Goal: Task Accomplishment & Management: Manage account settings

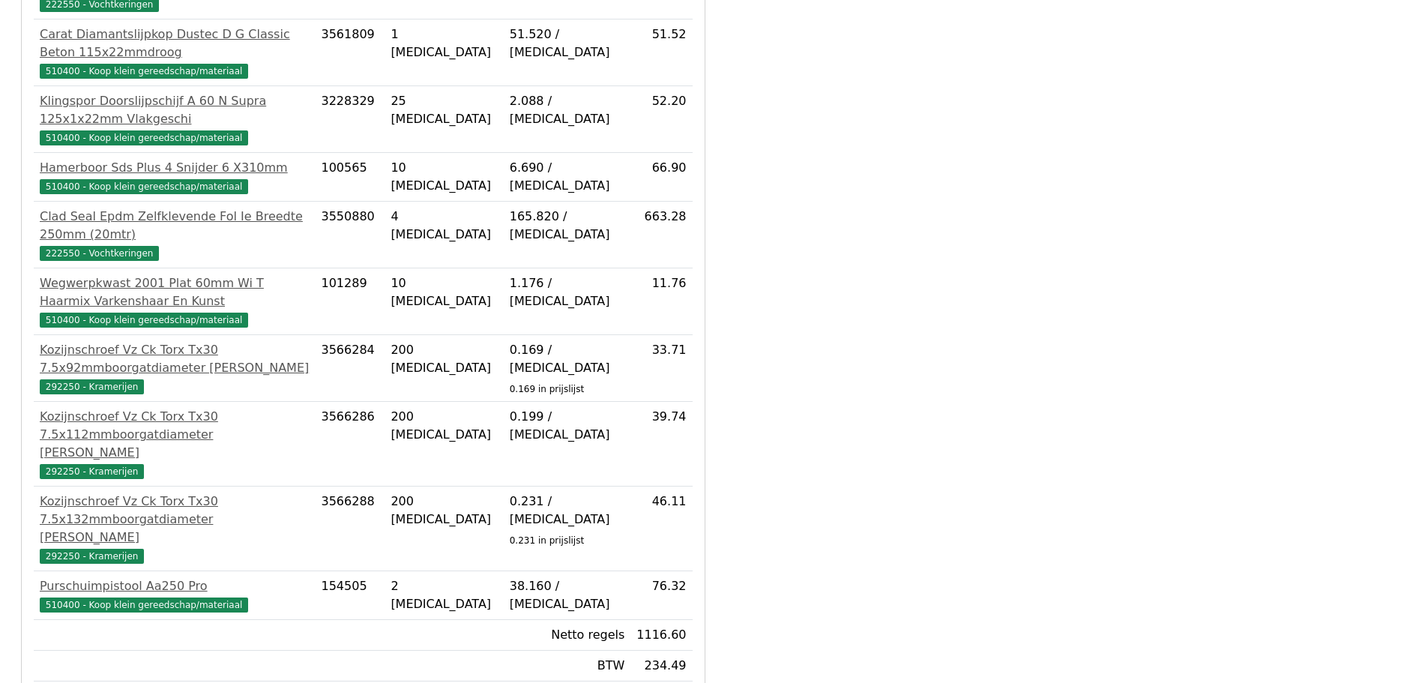
scroll to position [429, 0]
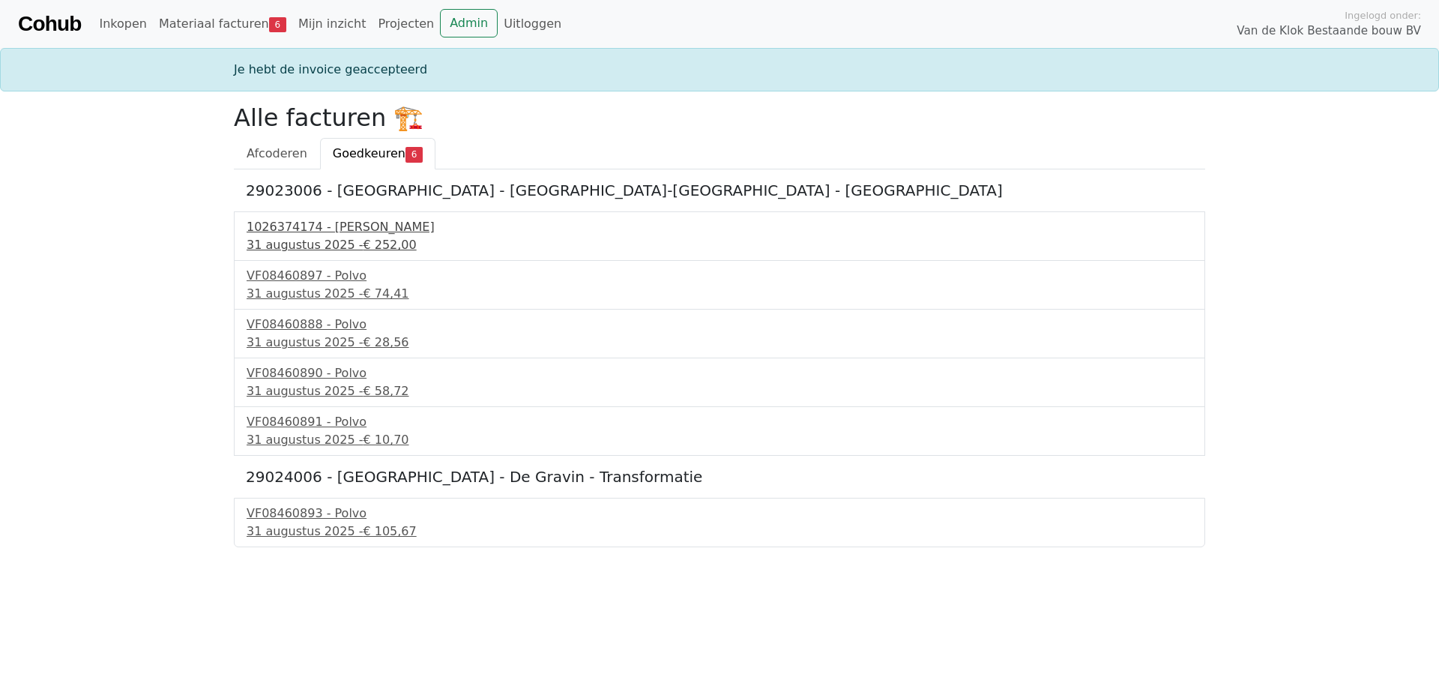
click at [335, 240] on div "31 augustus 2025 - € 252,00" at bounding box center [720, 245] width 946 height 18
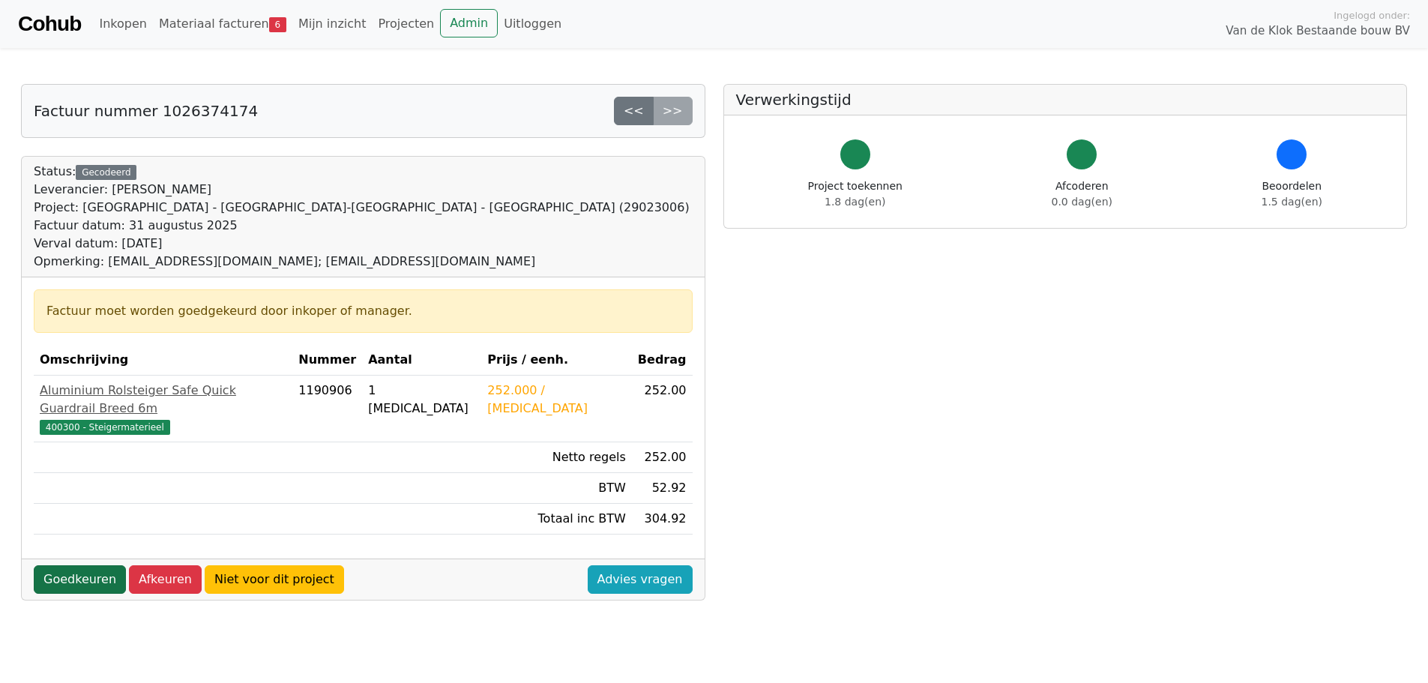
click at [70, 565] on link "Goedkeuren" at bounding box center [80, 579] width 92 height 28
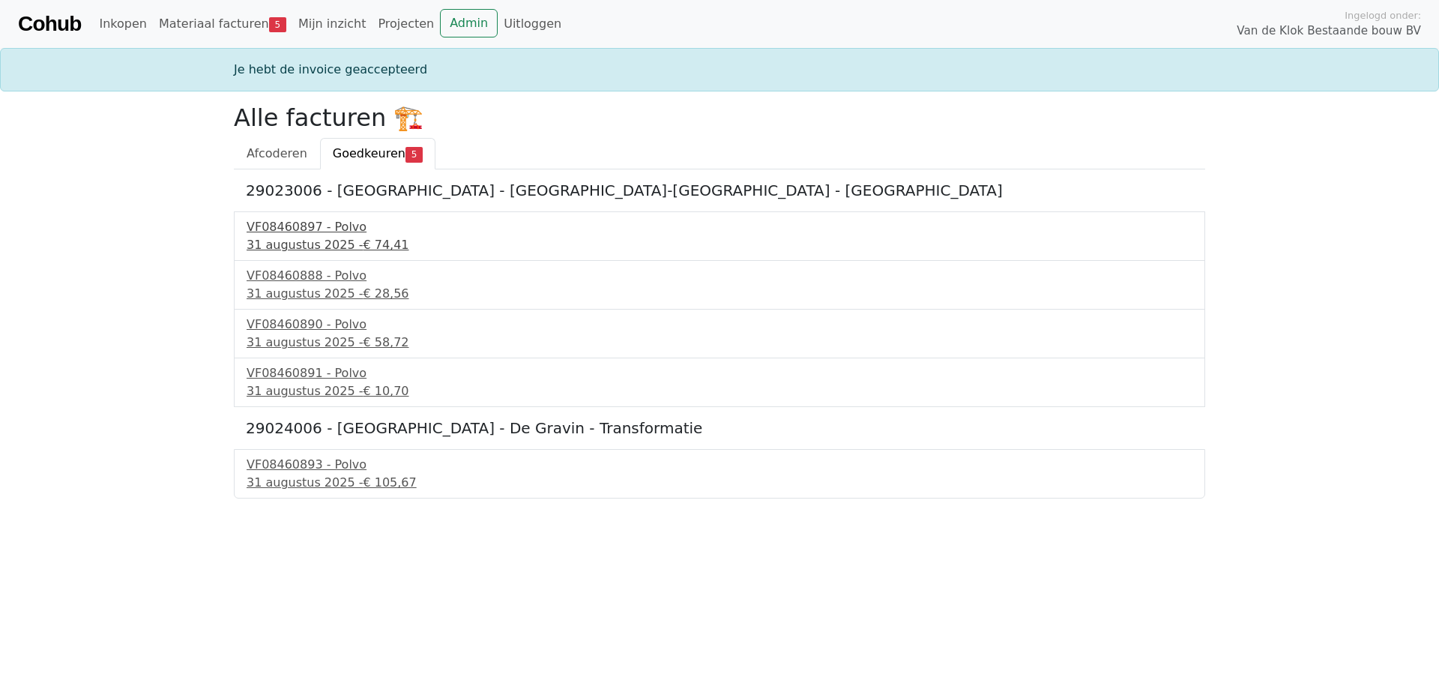
click at [287, 232] on div "VF08460897 - Polvo" at bounding box center [720, 227] width 946 height 18
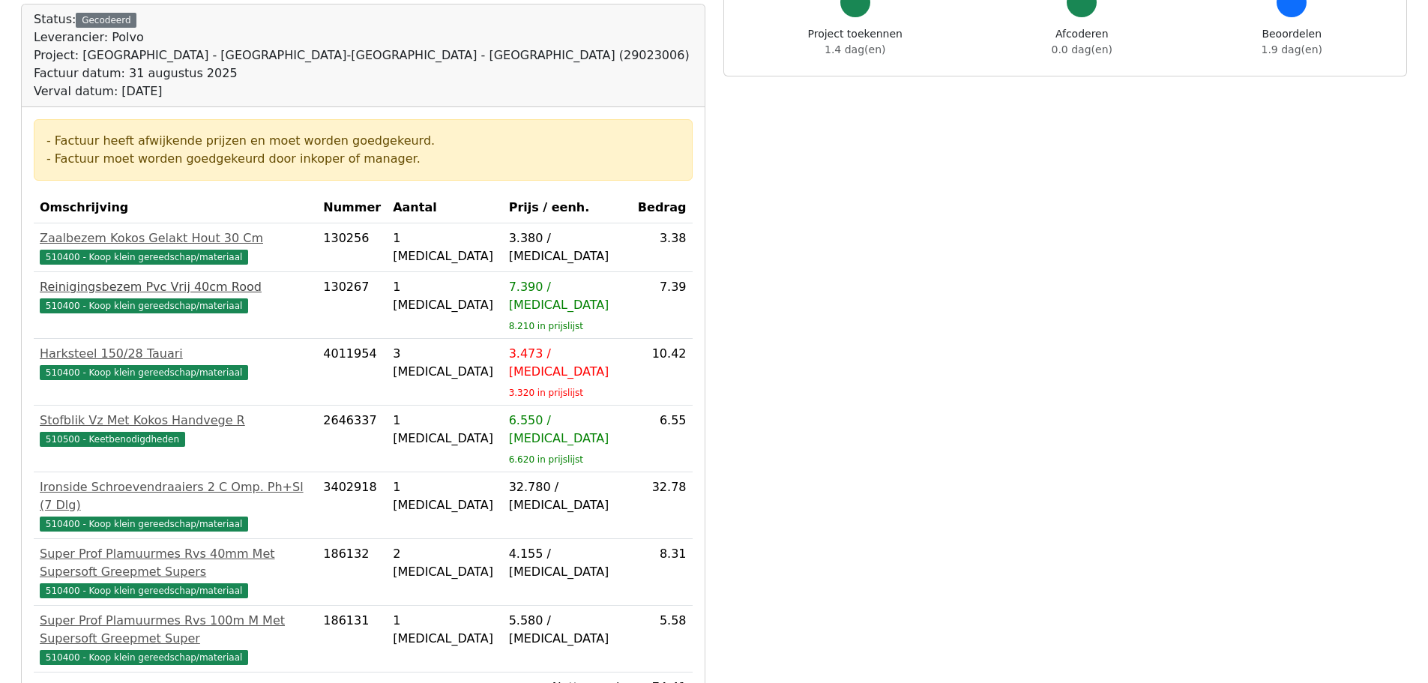
scroll to position [300, 0]
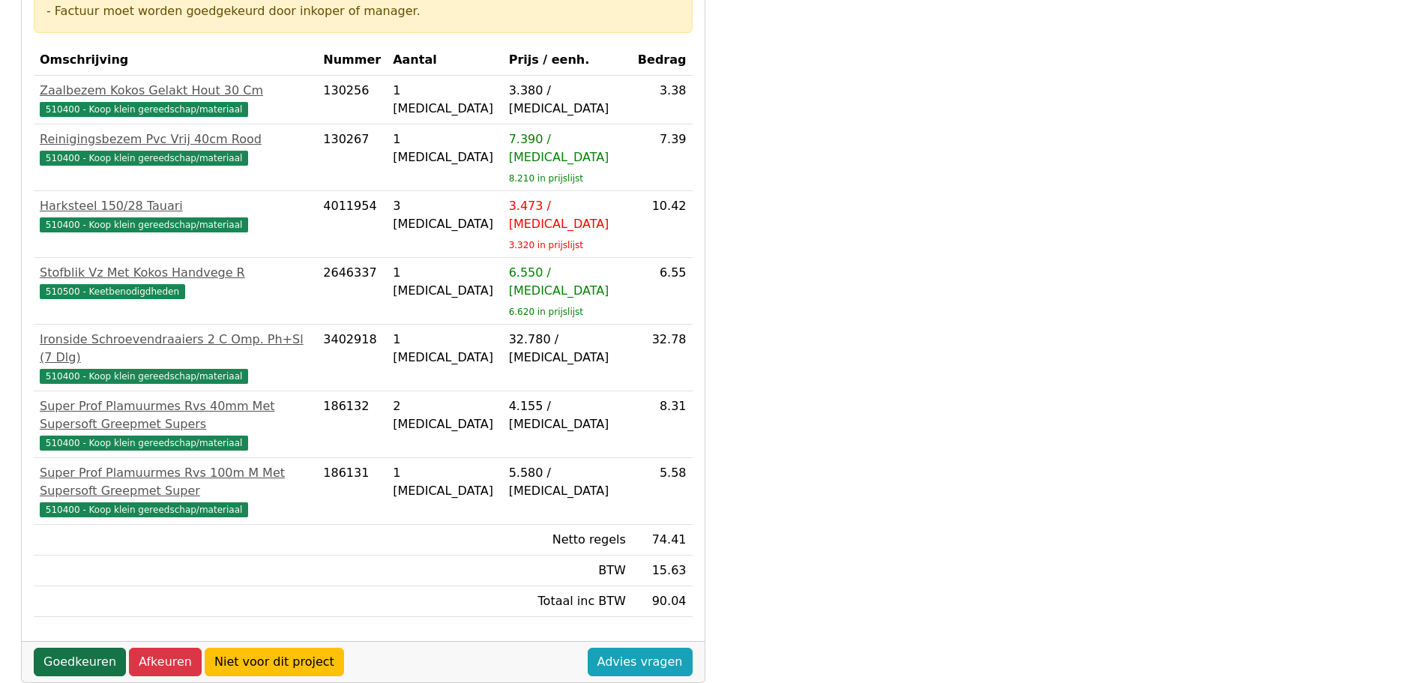
click at [52, 648] on link "Goedkeuren" at bounding box center [80, 662] width 92 height 28
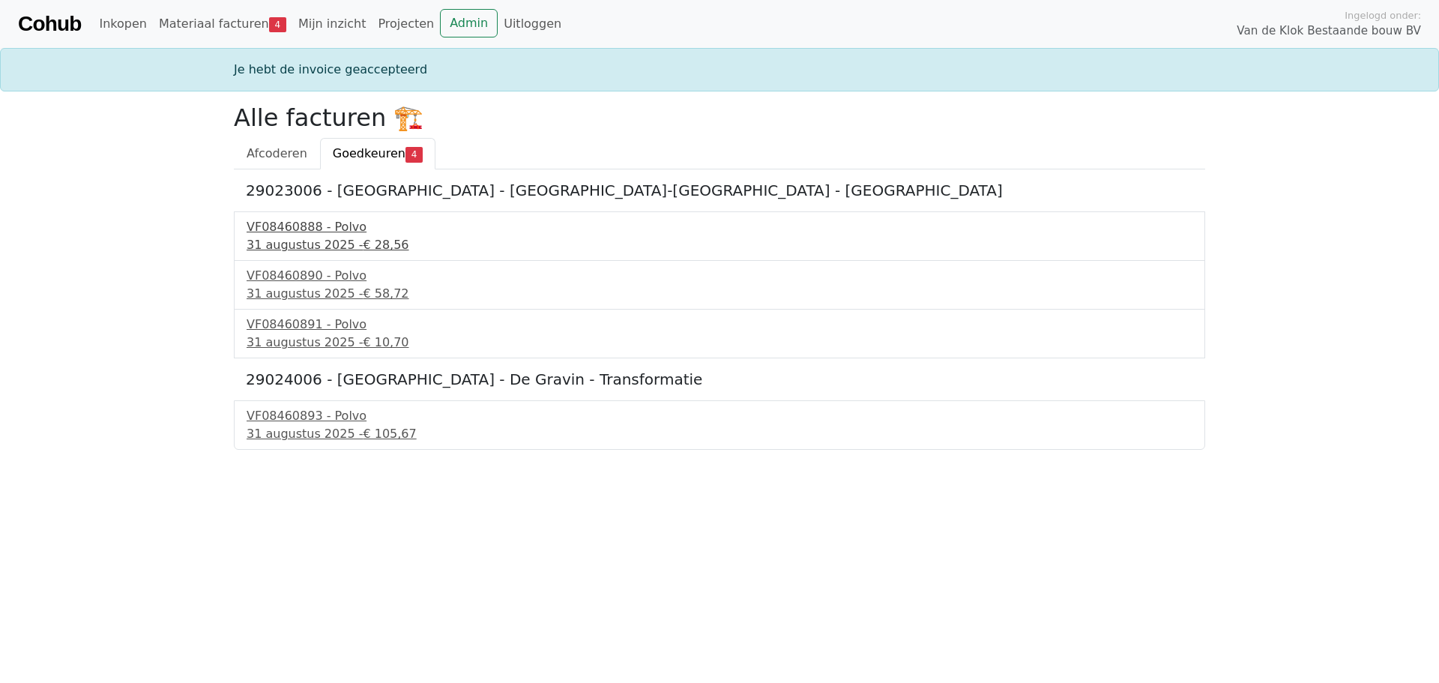
click at [338, 239] on div "31 augustus 2025 - € 28,56" at bounding box center [720, 245] width 946 height 18
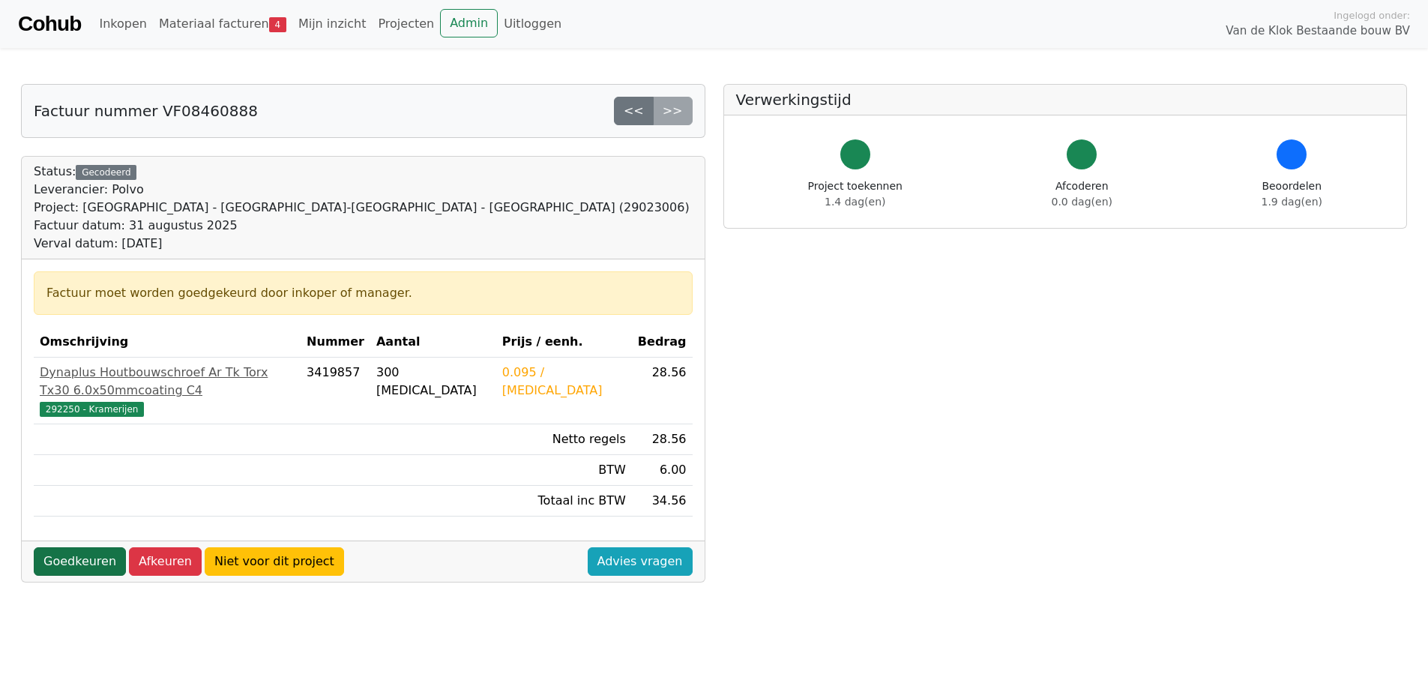
click at [70, 547] on link "Goedkeuren" at bounding box center [80, 561] width 92 height 28
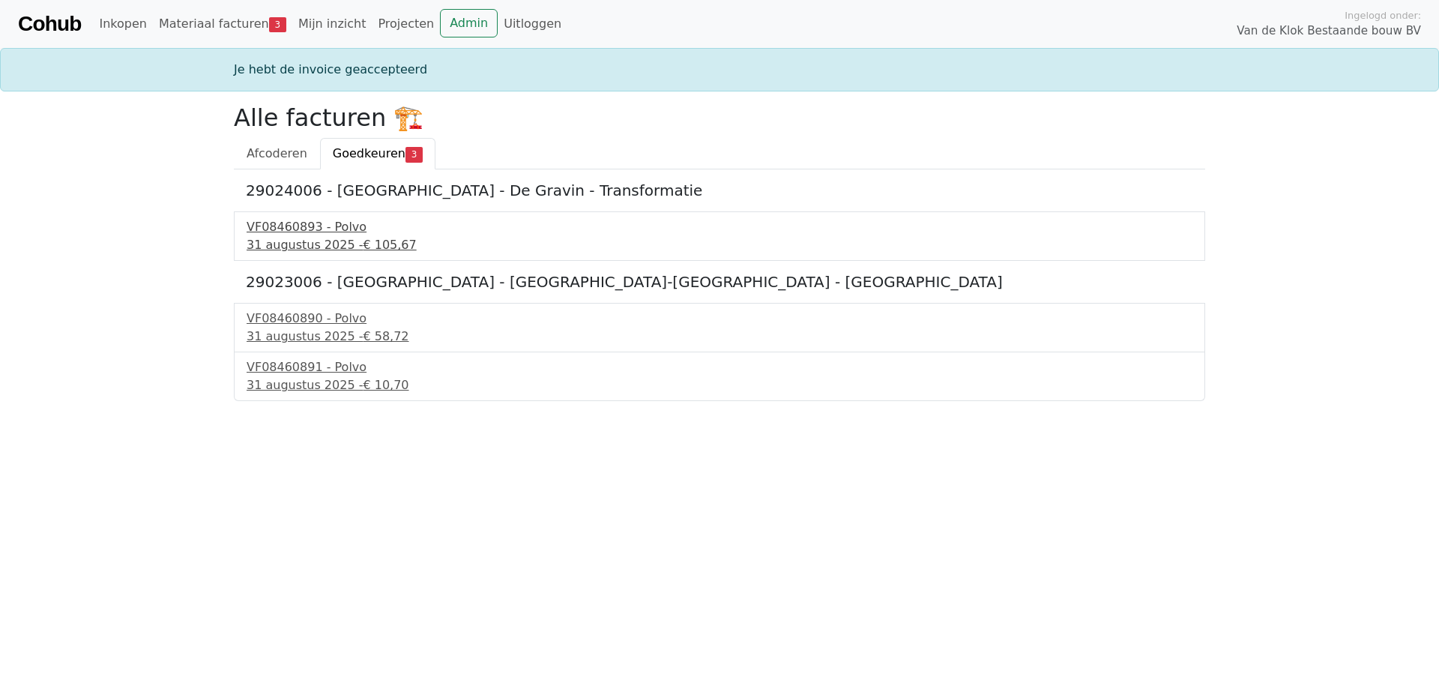
click at [278, 238] on div "31 augustus 2025 - € 105,67" at bounding box center [720, 245] width 946 height 18
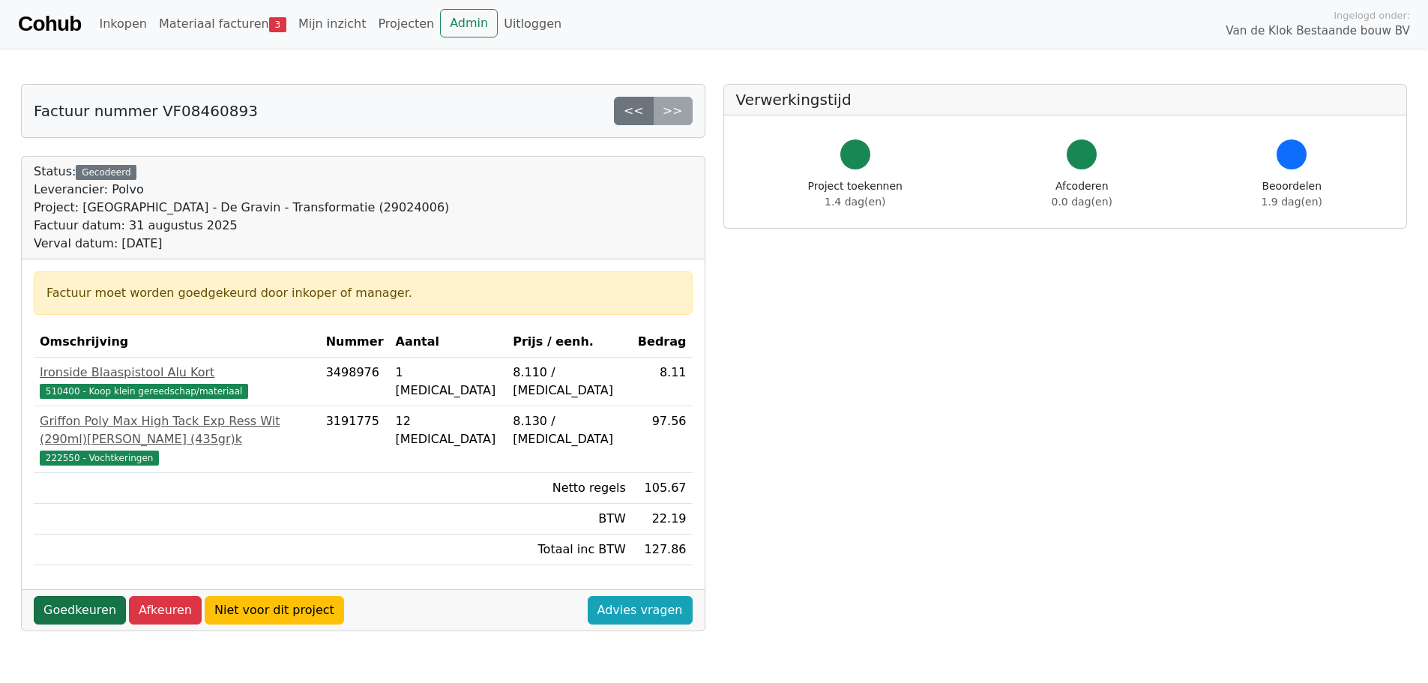
click at [71, 596] on link "Goedkeuren" at bounding box center [80, 610] width 92 height 28
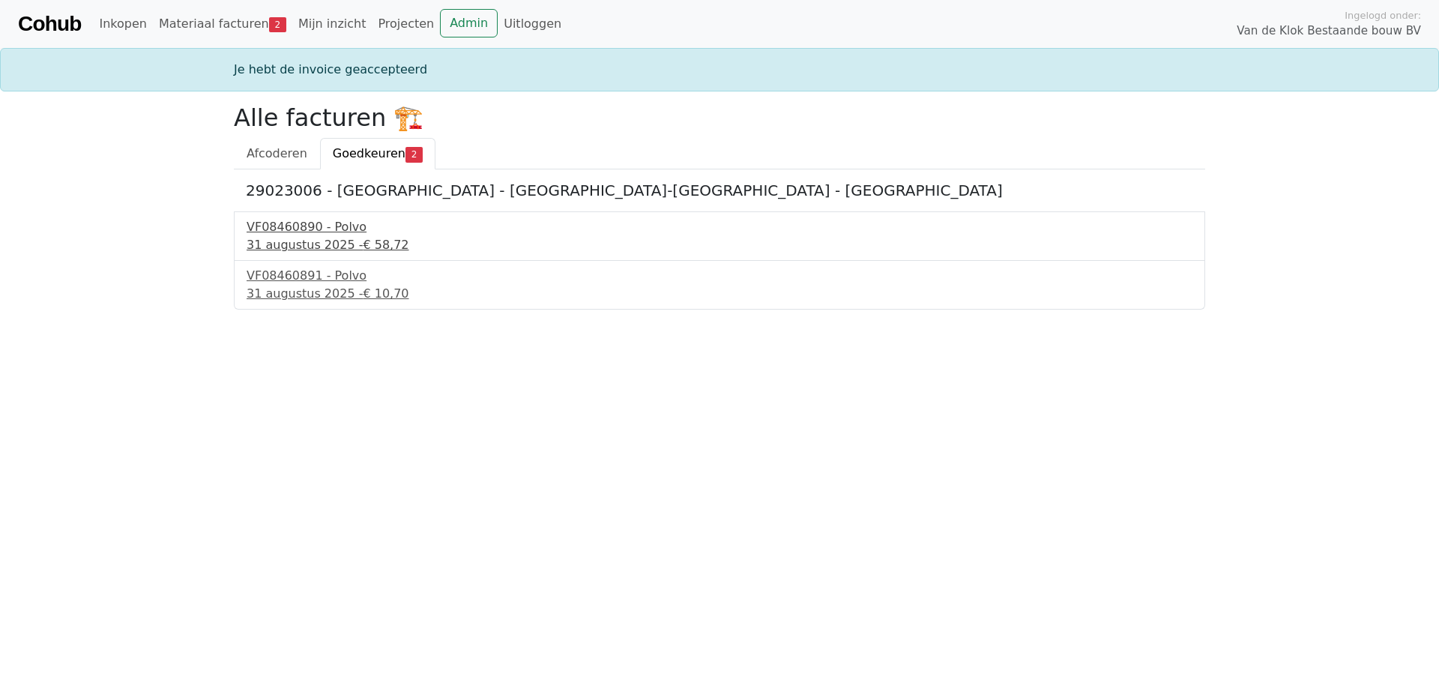
click at [297, 228] on div "VF08460890 - Polvo" at bounding box center [720, 227] width 946 height 18
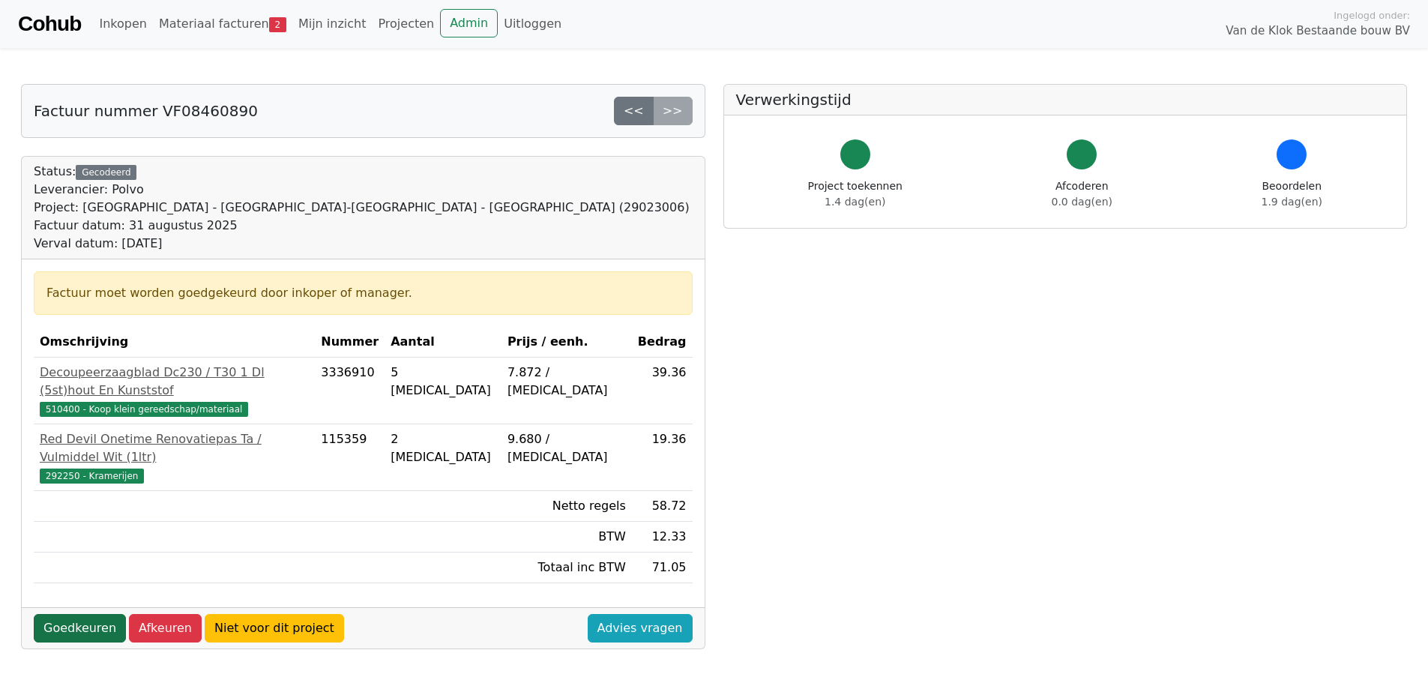
click at [60, 614] on link "Goedkeuren" at bounding box center [80, 628] width 92 height 28
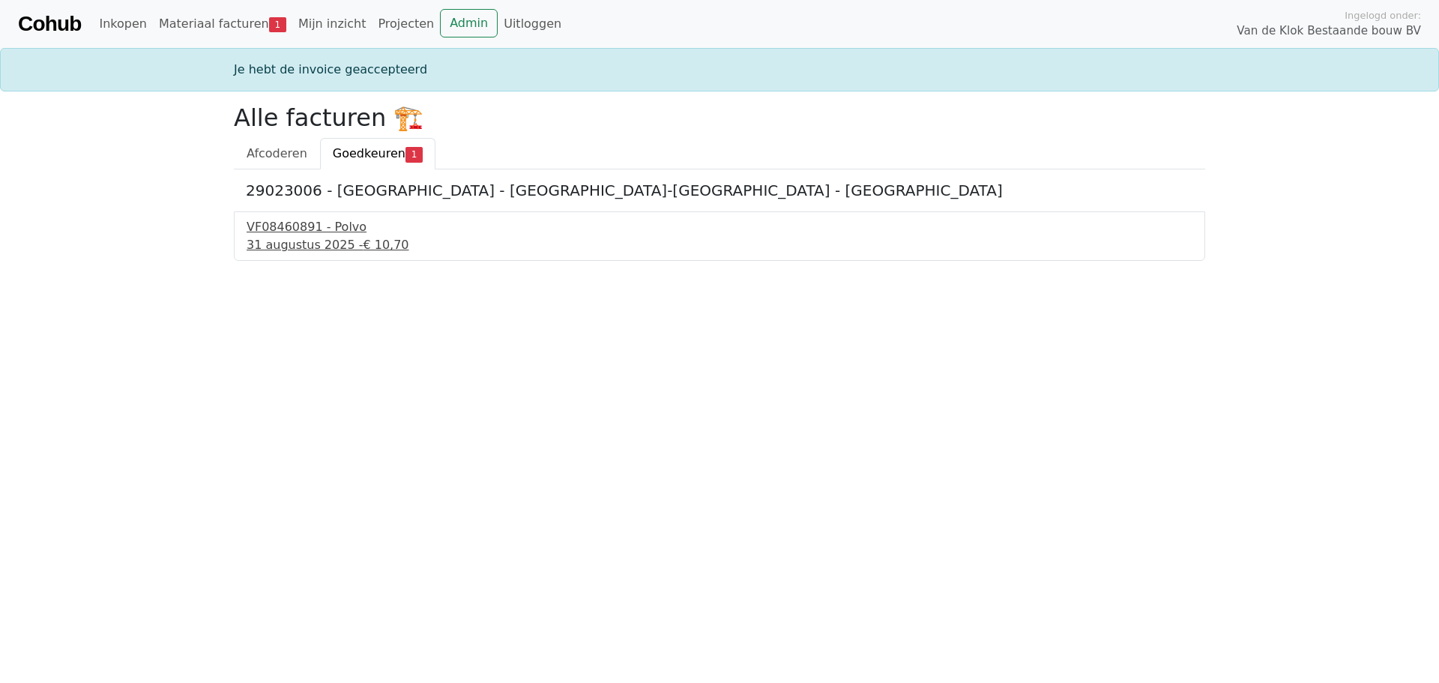
click at [294, 235] on div "VF08460891 - Polvo" at bounding box center [720, 227] width 946 height 18
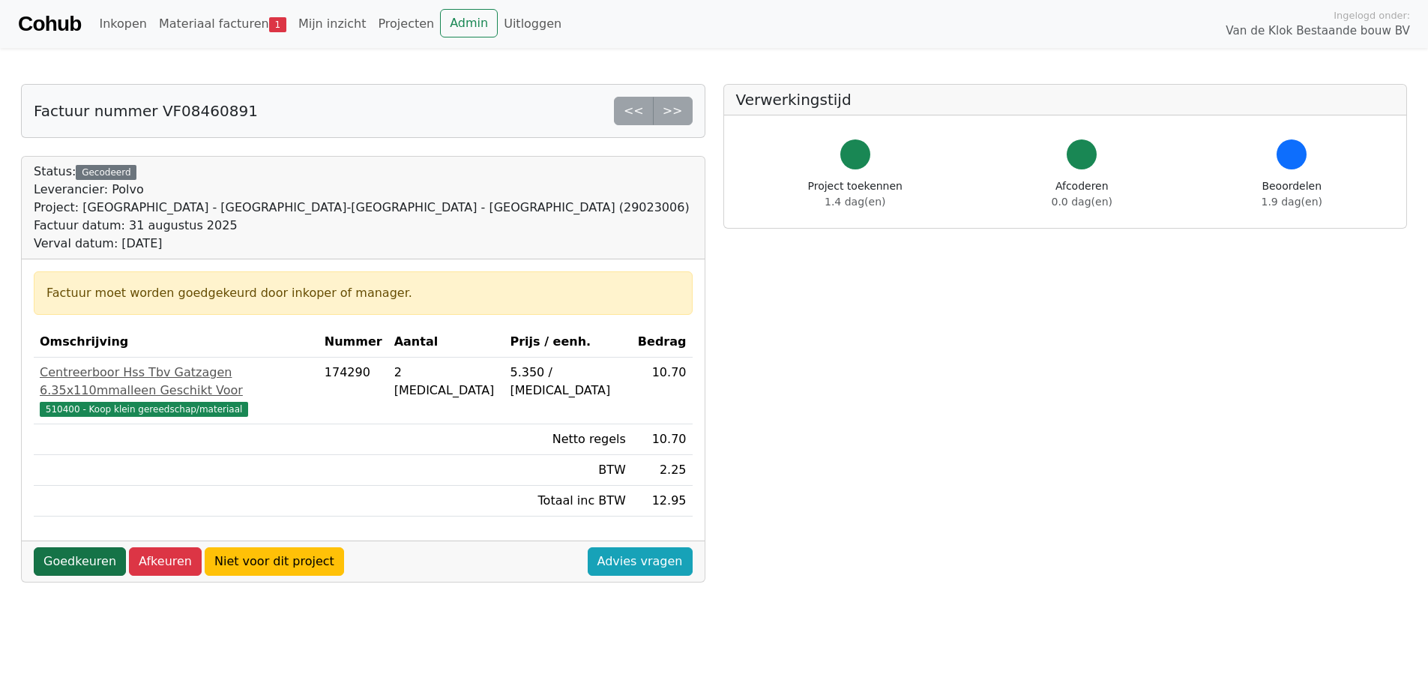
click at [62, 547] on link "Goedkeuren" at bounding box center [80, 561] width 92 height 28
